Goal: Check status: Check status

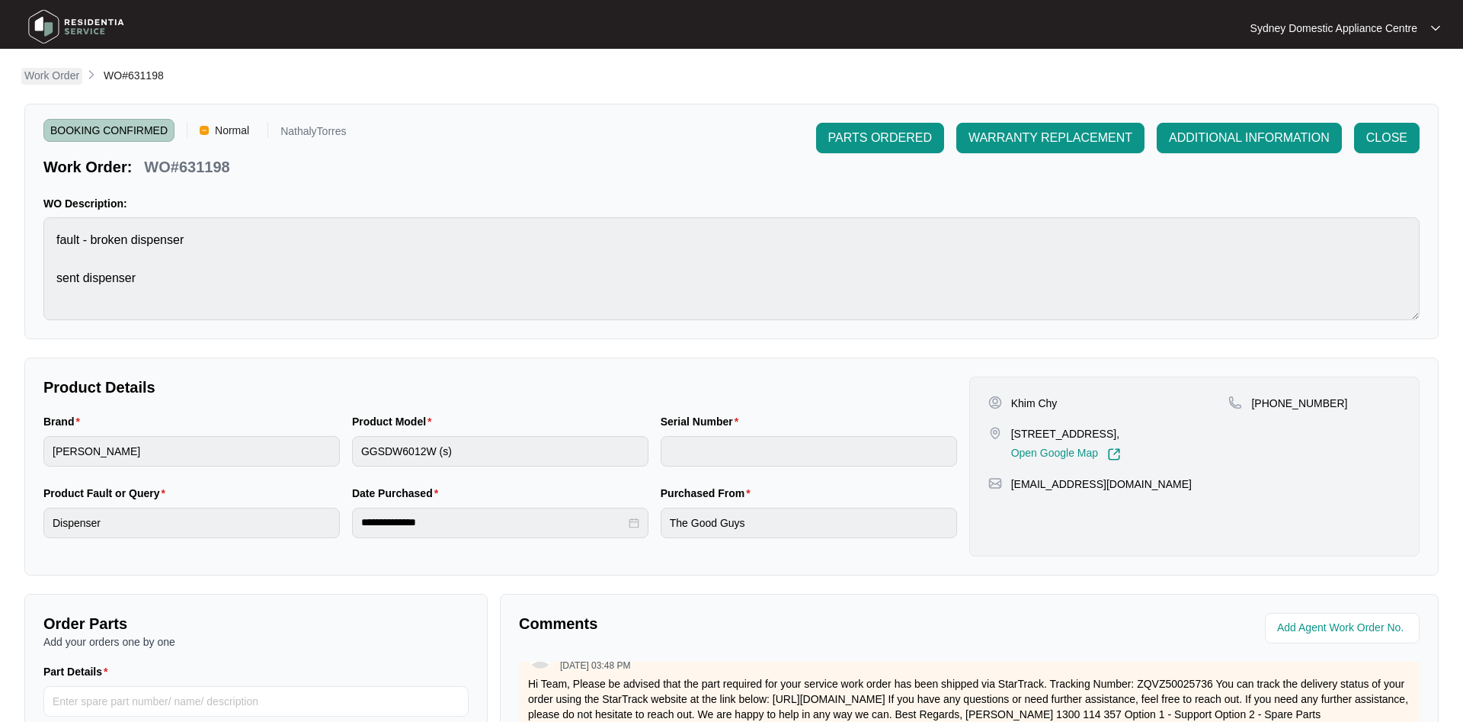
click at [62, 69] on p "Work Order" at bounding box center [51, 75] width 55 height 15
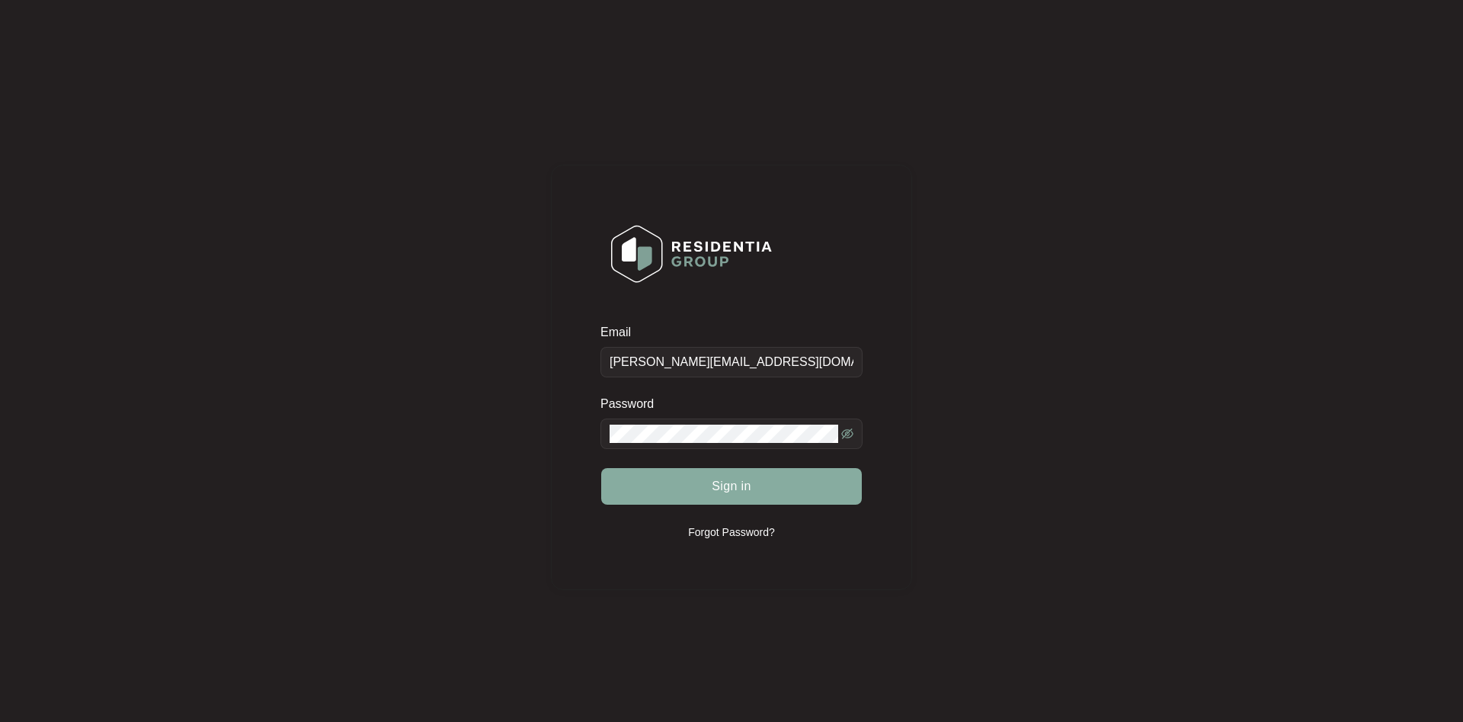
click at [694, 482] on button "Sign in" at bounding box center [731, 486] width 261 height 37
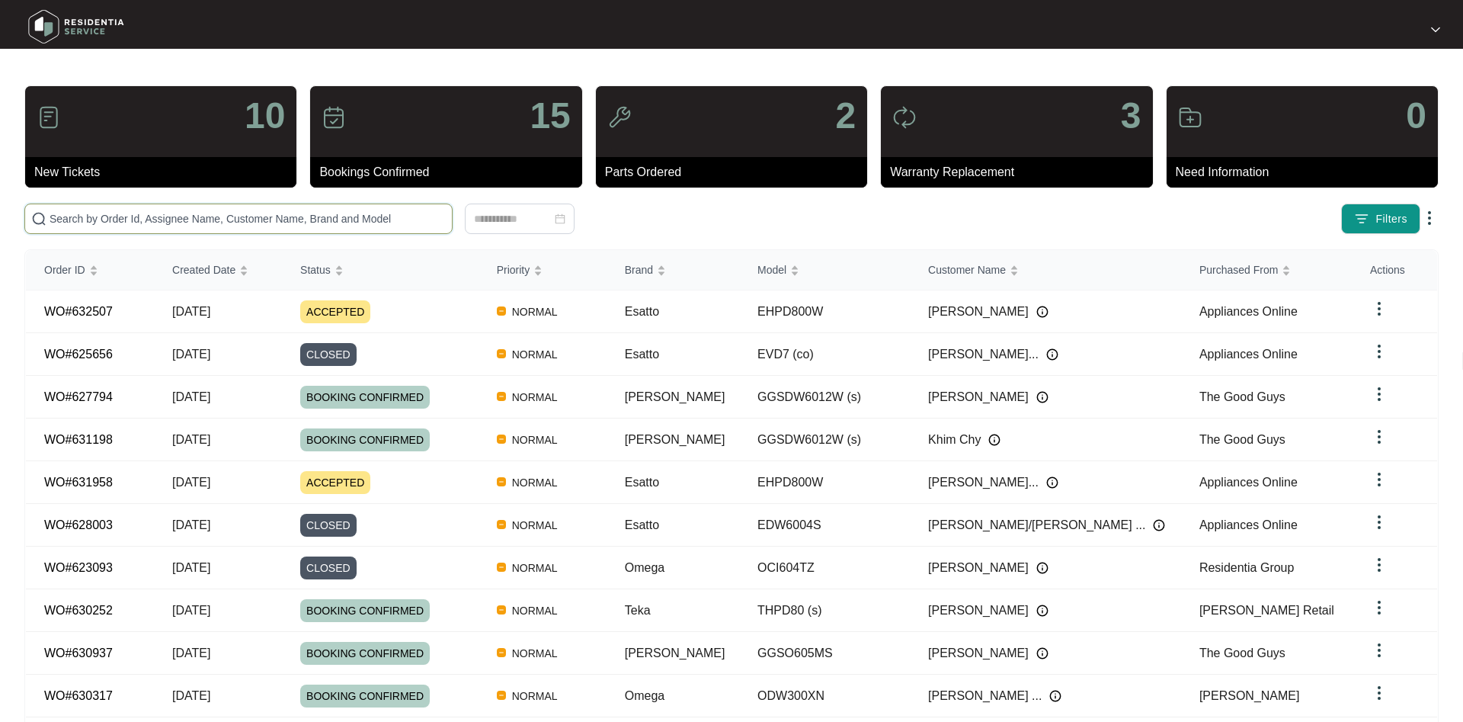
click at [119, 222] on input "text" at bounding box center [248, 218] width 396 height 17
paste input "601427"
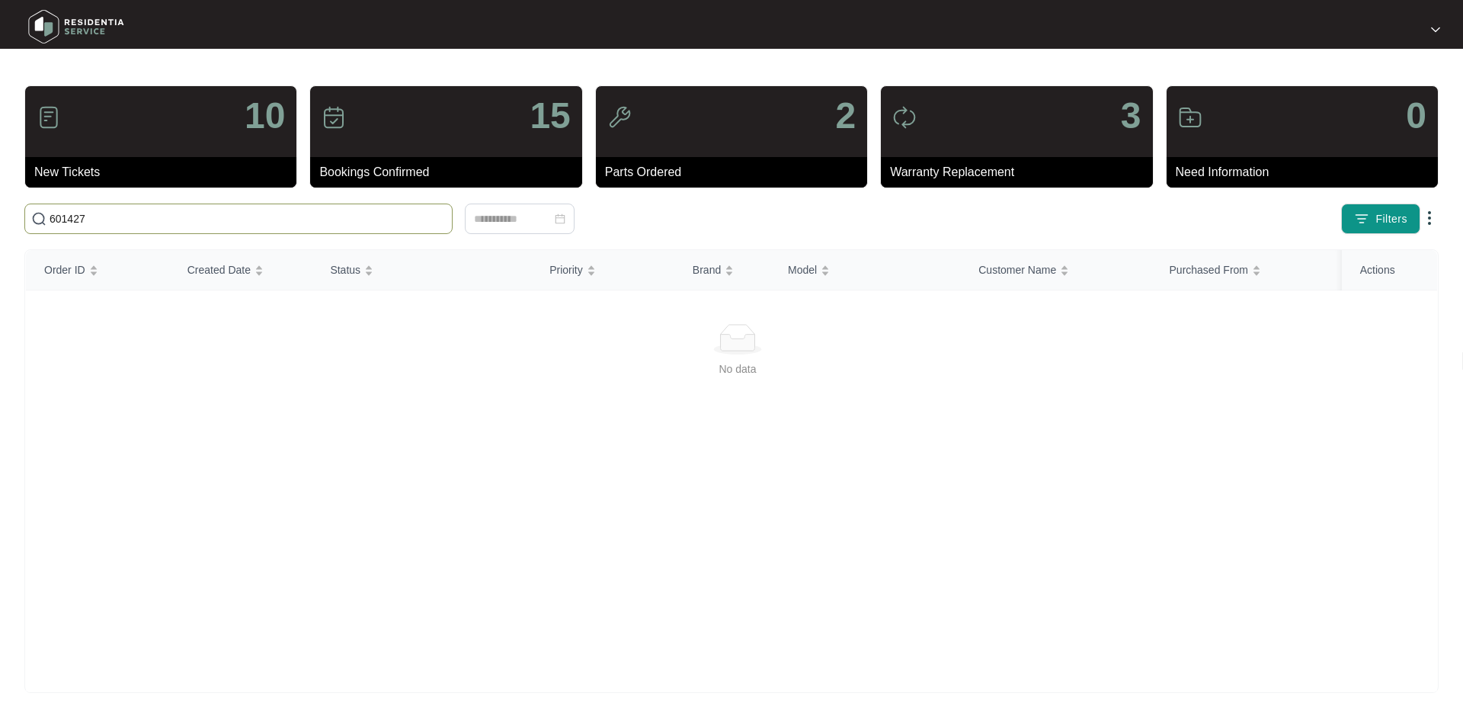
click at [90, 221] on input "601427" at bounding box center [248, 218] width 396 height 17
type input "601427"
